Goal: Navigation & Orientation: Find specific page/section

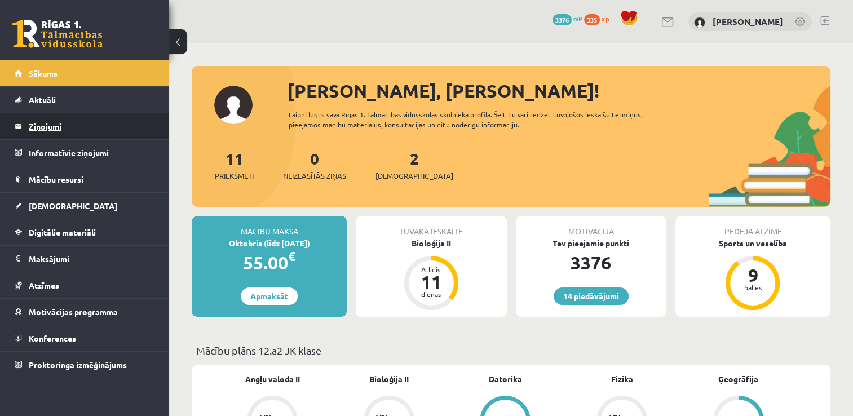
click at [102, 136] on legend "Ziņojumi 0" at bounding box center [92, 126] width 126 height 26
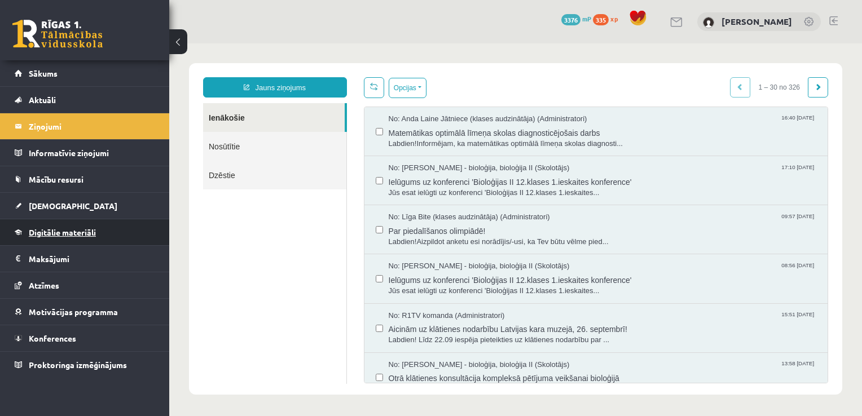
click at [112, 237] on link "Digitālie materiāli" at bounding box center [85, 232] width 140 height 26
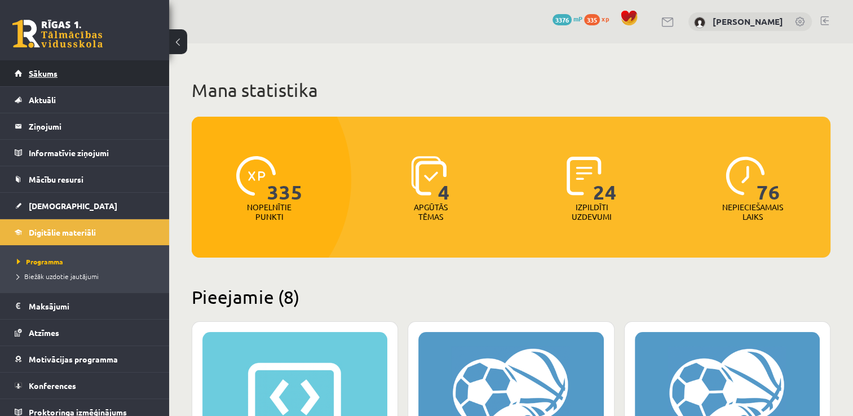
click at [60, 74] on link "Sākums" at bounding box center [85, 73] width 140 height 26
